Goal: Transaction & Acquisition: Book appointment/travel/reservation

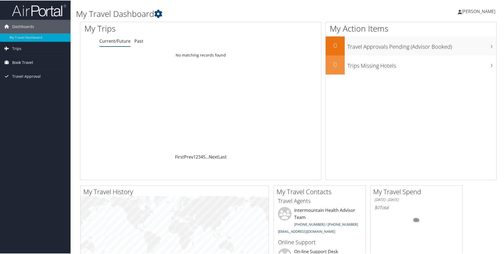
click at [15, 59] on span "Book Travel" at bounding box center [22, 62] width 21 height 14
click at [31, 87] on link "Book/Manage Online Trips" at bounding box center [35, 89] width 71 height 8
click at [26, 62] on span "Book Travel" at bounding box center [22, 62] width 21 height 14
click at [21, 87] on link "Book/Manage Online Trips" at bounding box center [35, 89] width 71 height 8
